Goal: Information Seeking & Learning: Understand process/instructions

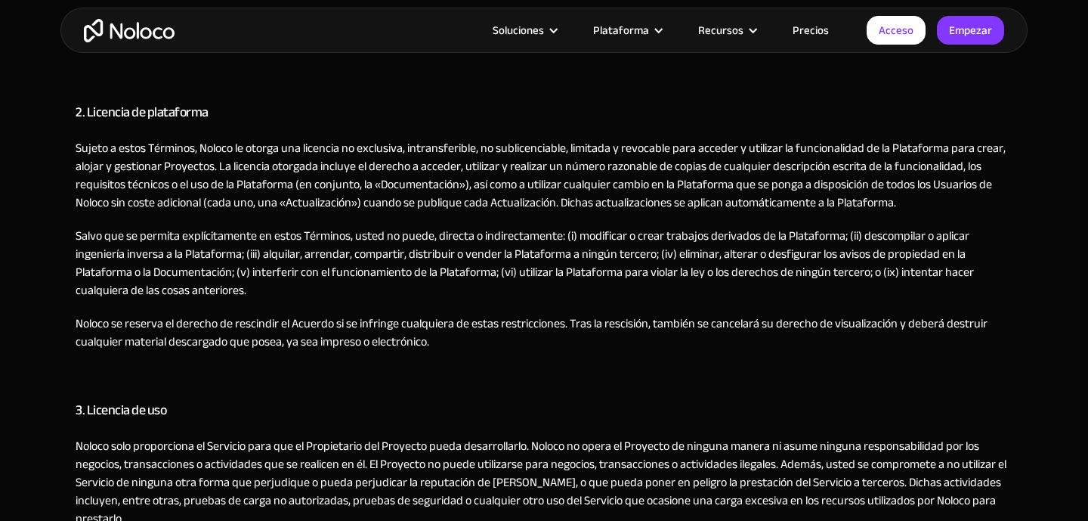
scroll to position [584, 0]
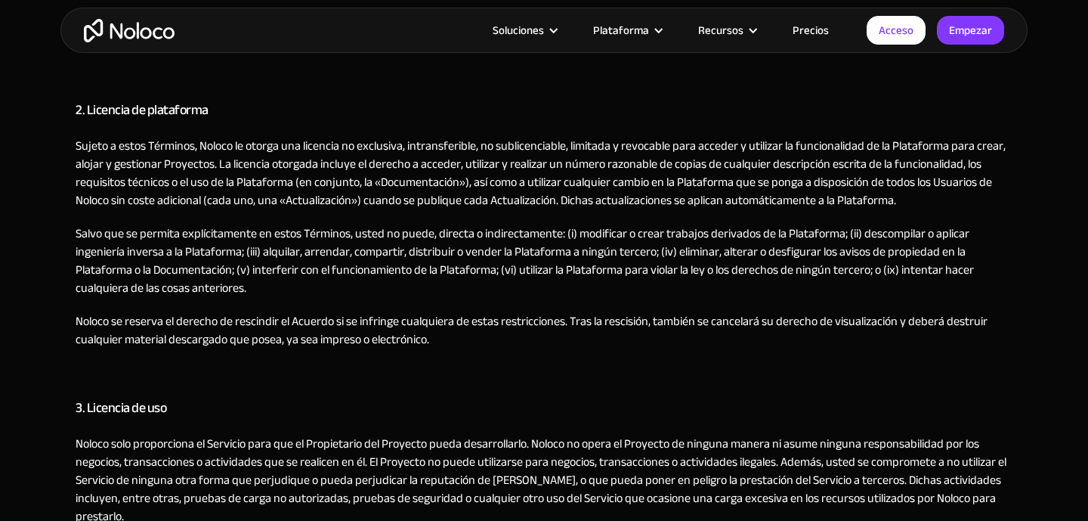
click at [504, 240] on font "Salvo que se permita explícitamente en estos Términos, usted no puede, directa …" at bounding box center [525, 260] width 899 height 77
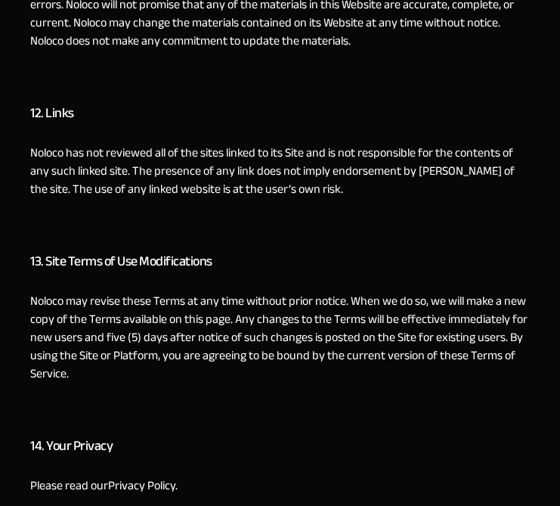
scroll to position [4636, 0]
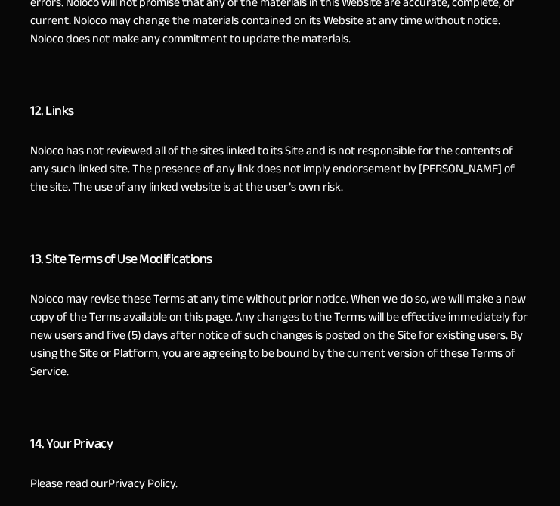
click at [106, 244] on h3 "13. Site Terms of Use Modifications" at bounding box center [280, 259] width 500 height 30
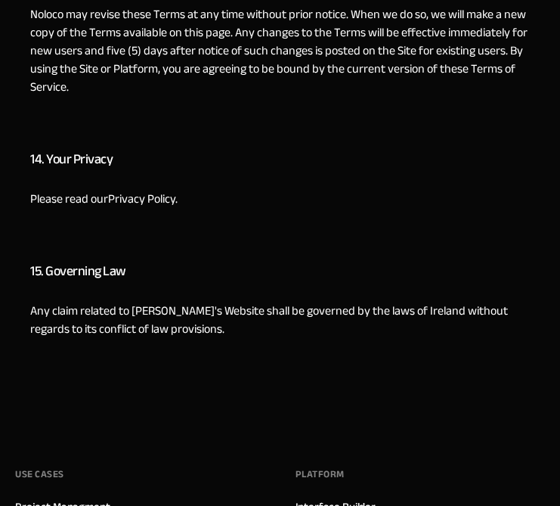
scroll to position [4924, 0]
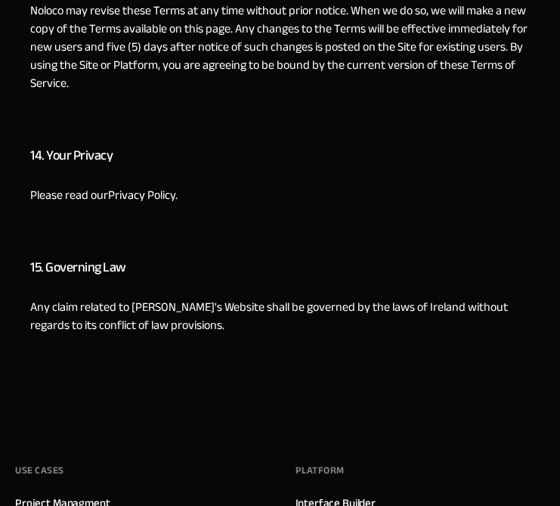
click at [88, 252] on h3 "15. Governing Law" at bounding box center [280, 267] width 500 height 30
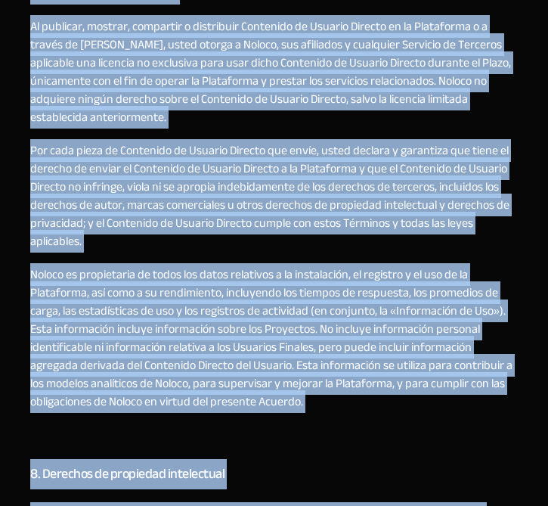
scroll to position [3753, 0]
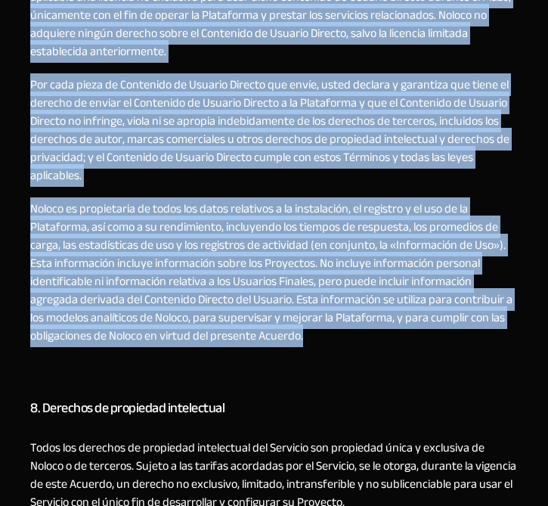
drag, startPoint x: 29, startPoint y: 153, endPoint x: 333, endPoint y: 302, distance: 338.7
copy div "5. Loremipsu d sitametco Adipis el se doeiusmo temporin utl et do magnaa, Enima…"
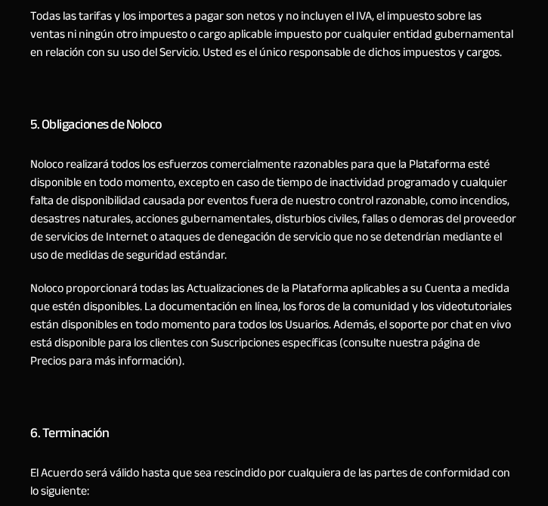
scroll to position [2186, 0]
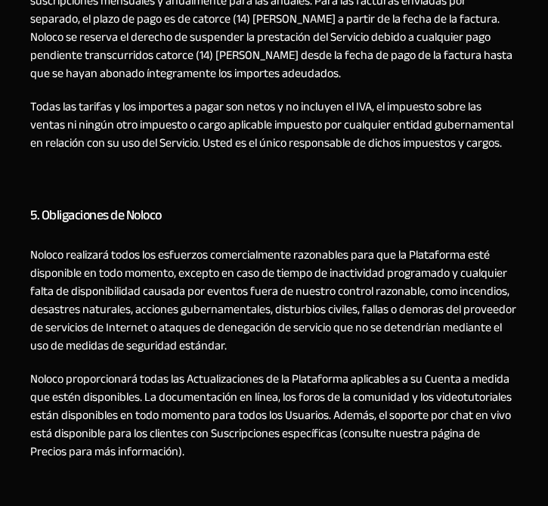
click at [76, 203] on font "5. Obligaciones de Noloco" at bounding box center [95, 215] width 131 height 25
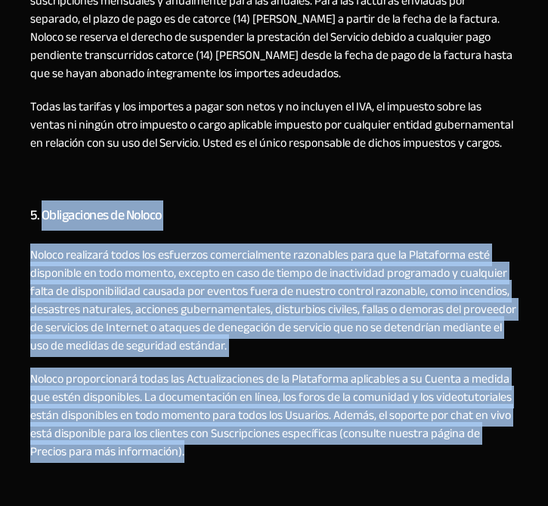
drag, startPoint x: 48, startPoint y: 205, endPoint x: 166, endPoint y: 438, distance: 260.9
copy div "Obligaciones de Noloco Noloco realizará todos los esfuerzos comercialmente razo…"
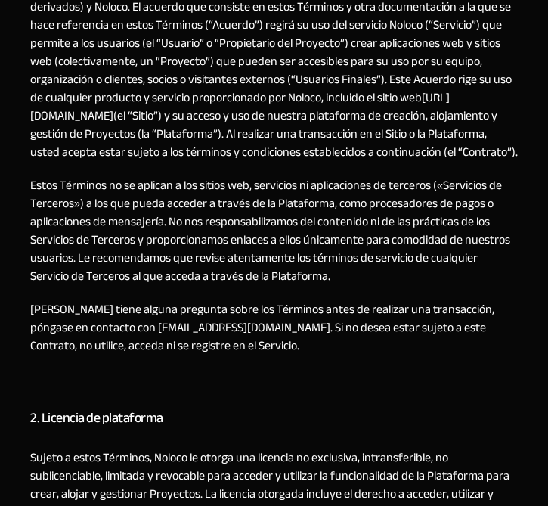
scroll to position [382, 0]
